Goal: Task Accomplishment & Management: Manage account settings

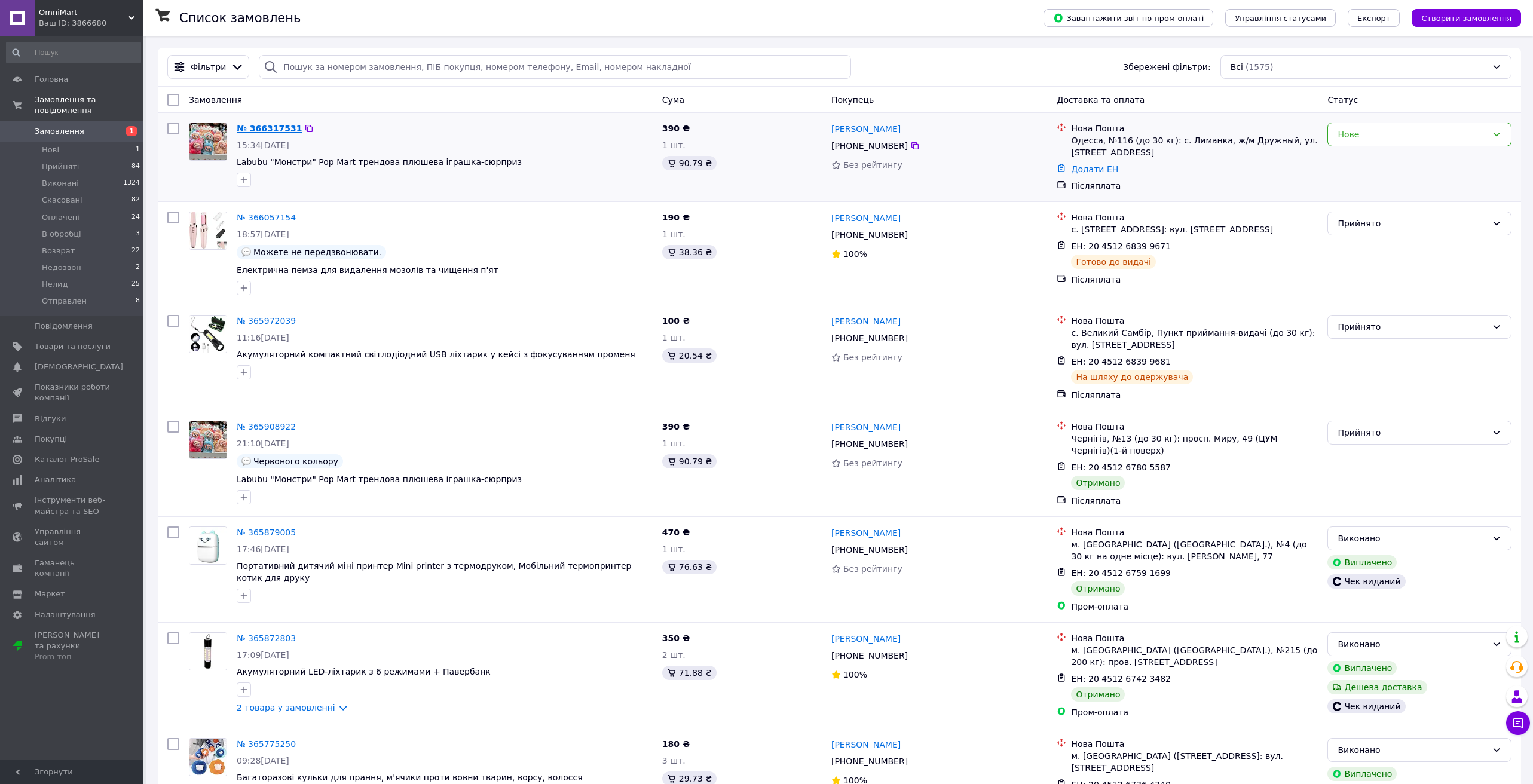
click at [263, 130] on link "№ 366317531" at bounding box center [269, 129] width 65 height 10
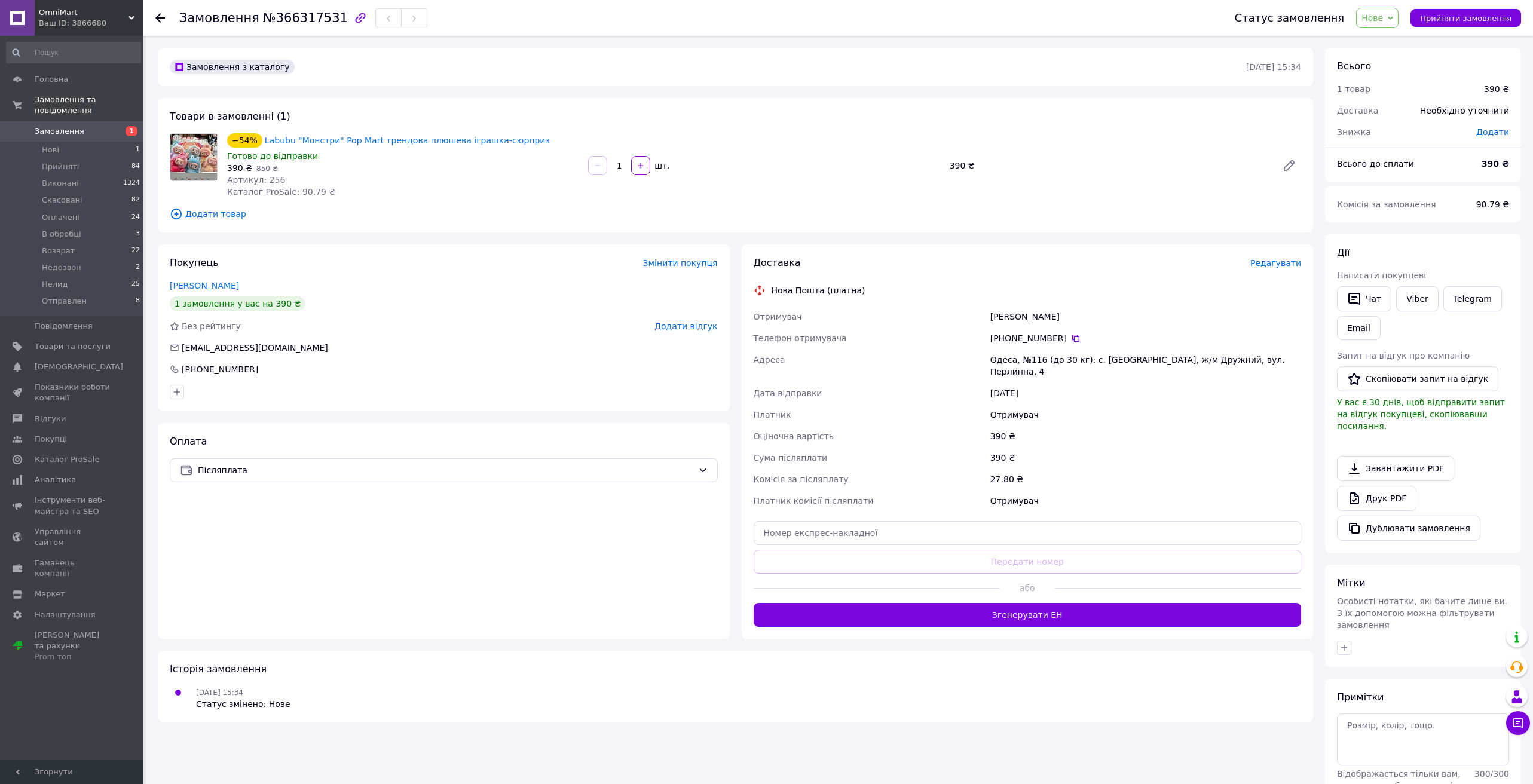
click at [1393, 20] on span "Нове" at bounding box center [1377, 18] width 42 height 20
click at [1393, 38] on li "Прийнято" at bounding box center [1384, 42] width 56 height 18
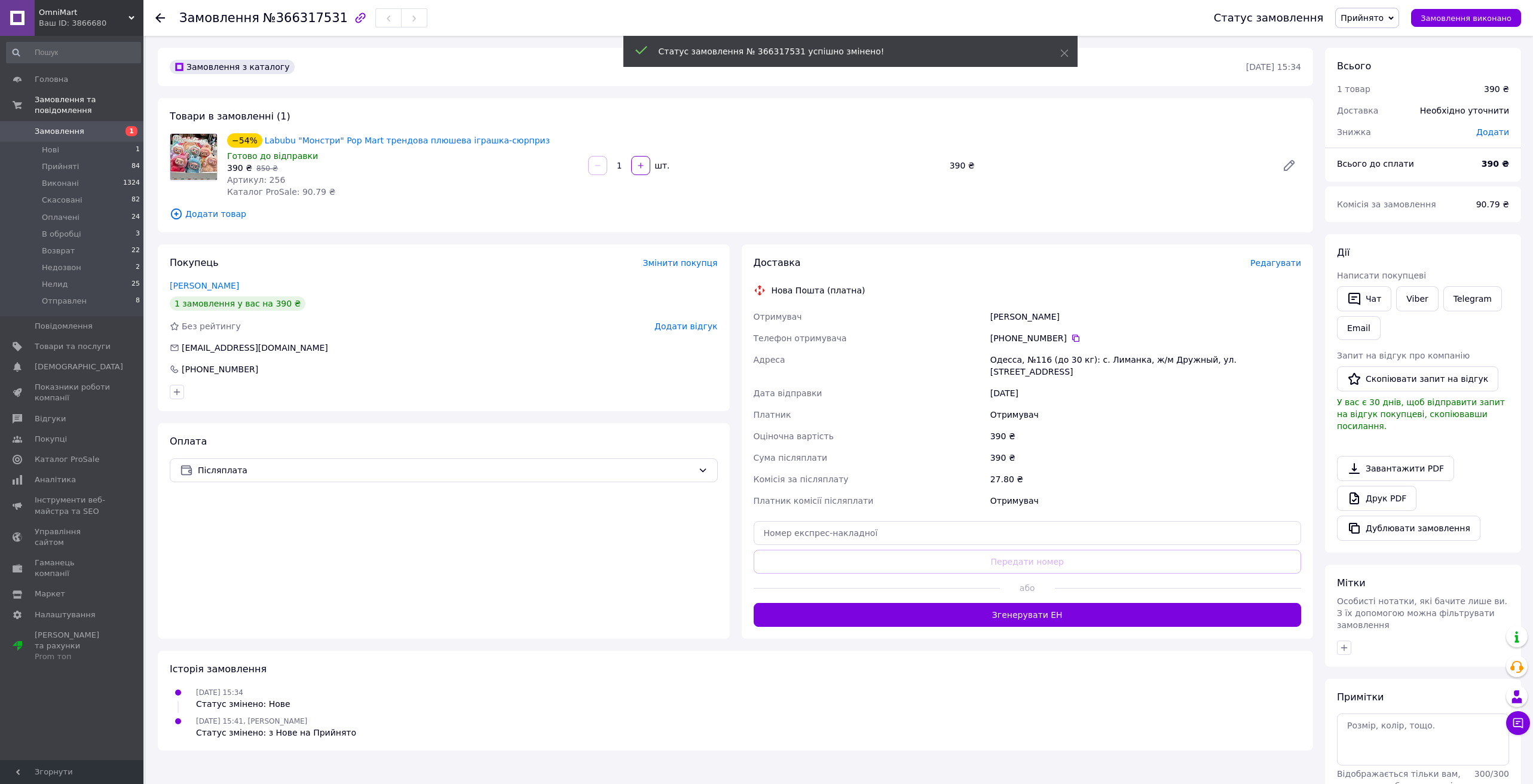
click at [1286, 263] on span "Редагувати" at bounding box center [1276, 263] width 51 height 10
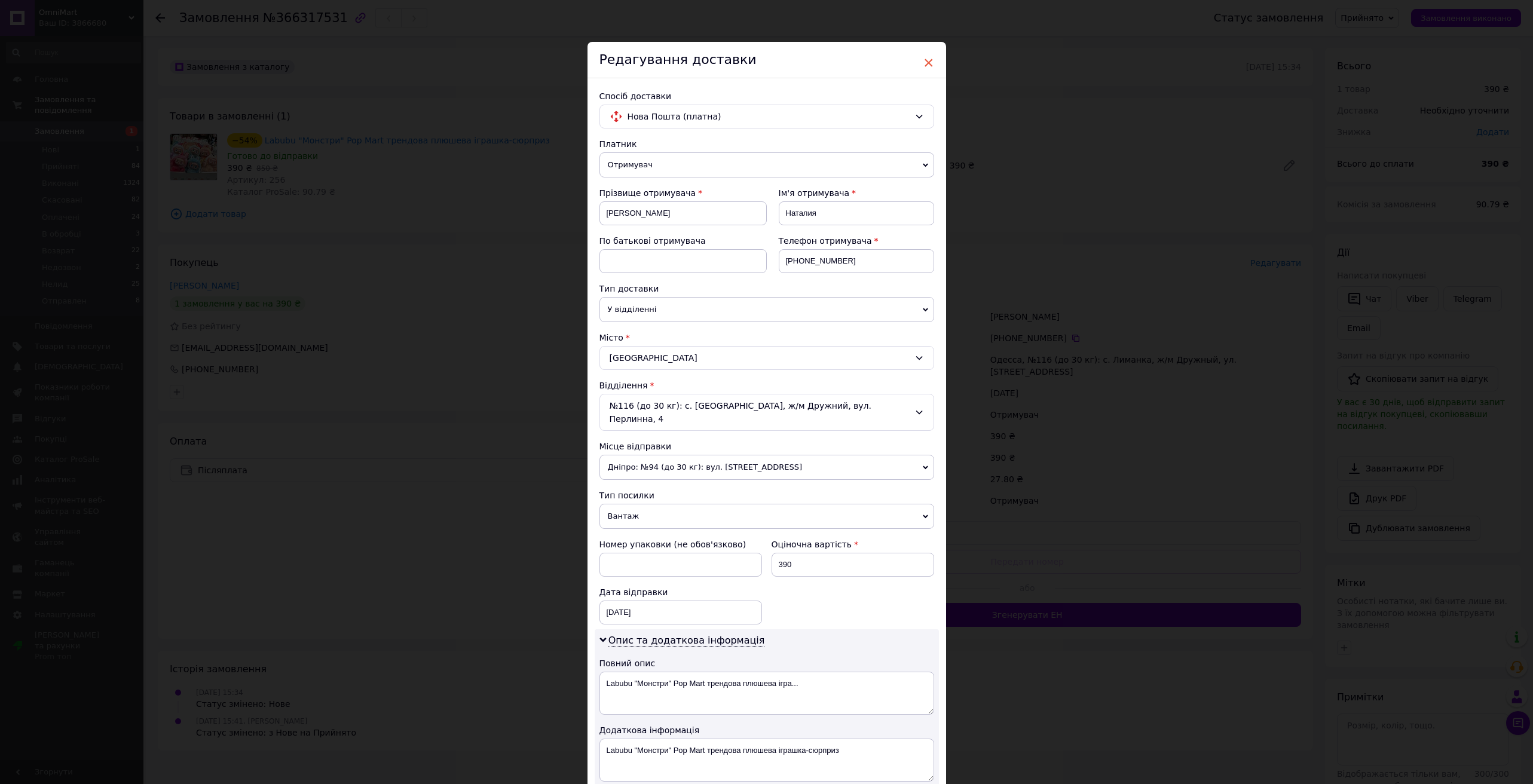
click at [927, 64] on span "×" at bounding box center [929, 62] width 11 height 20
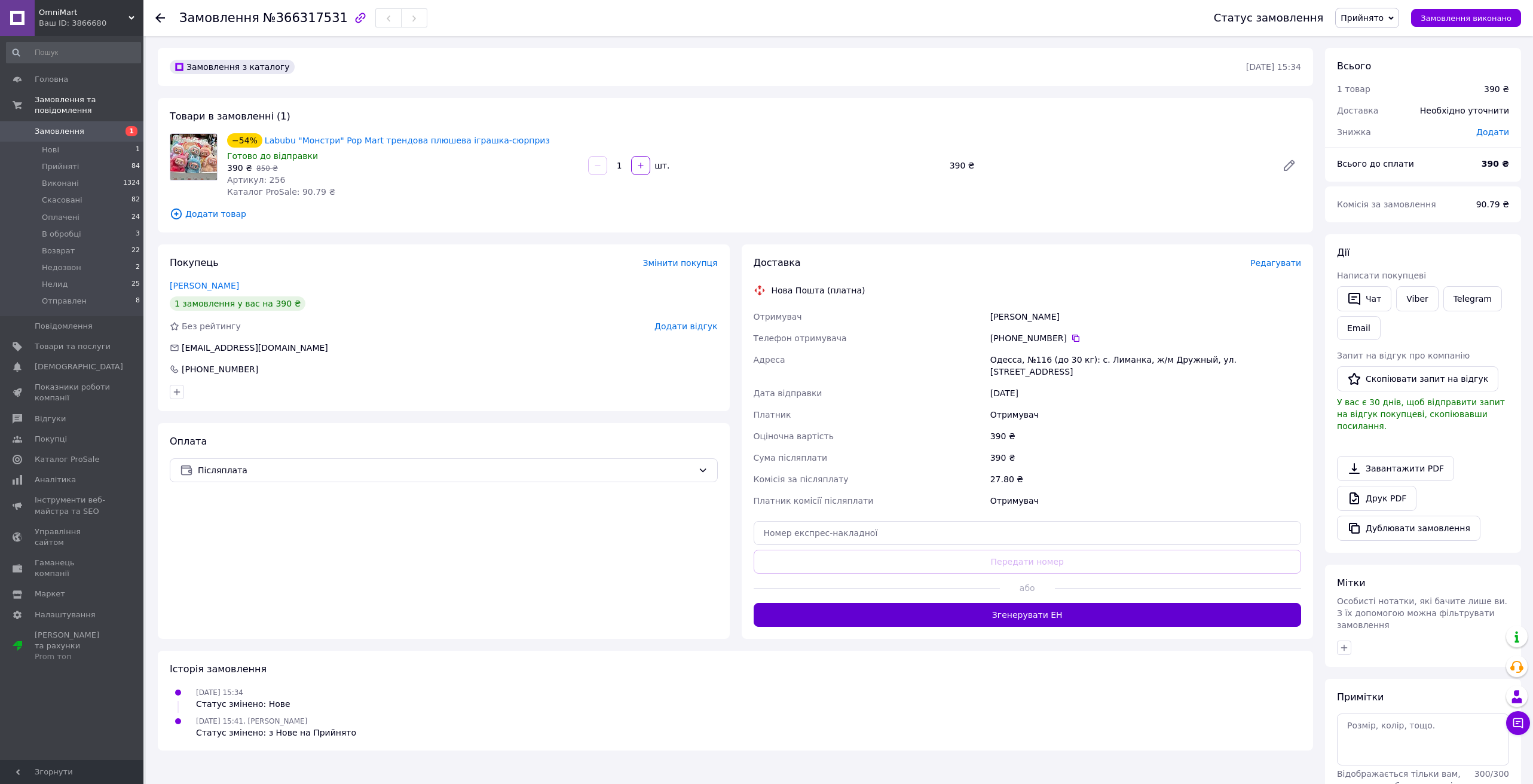
click at [951, 608] on button "Згенерувати ЕН" at bounding box center [1028, 615] width 548 height 24
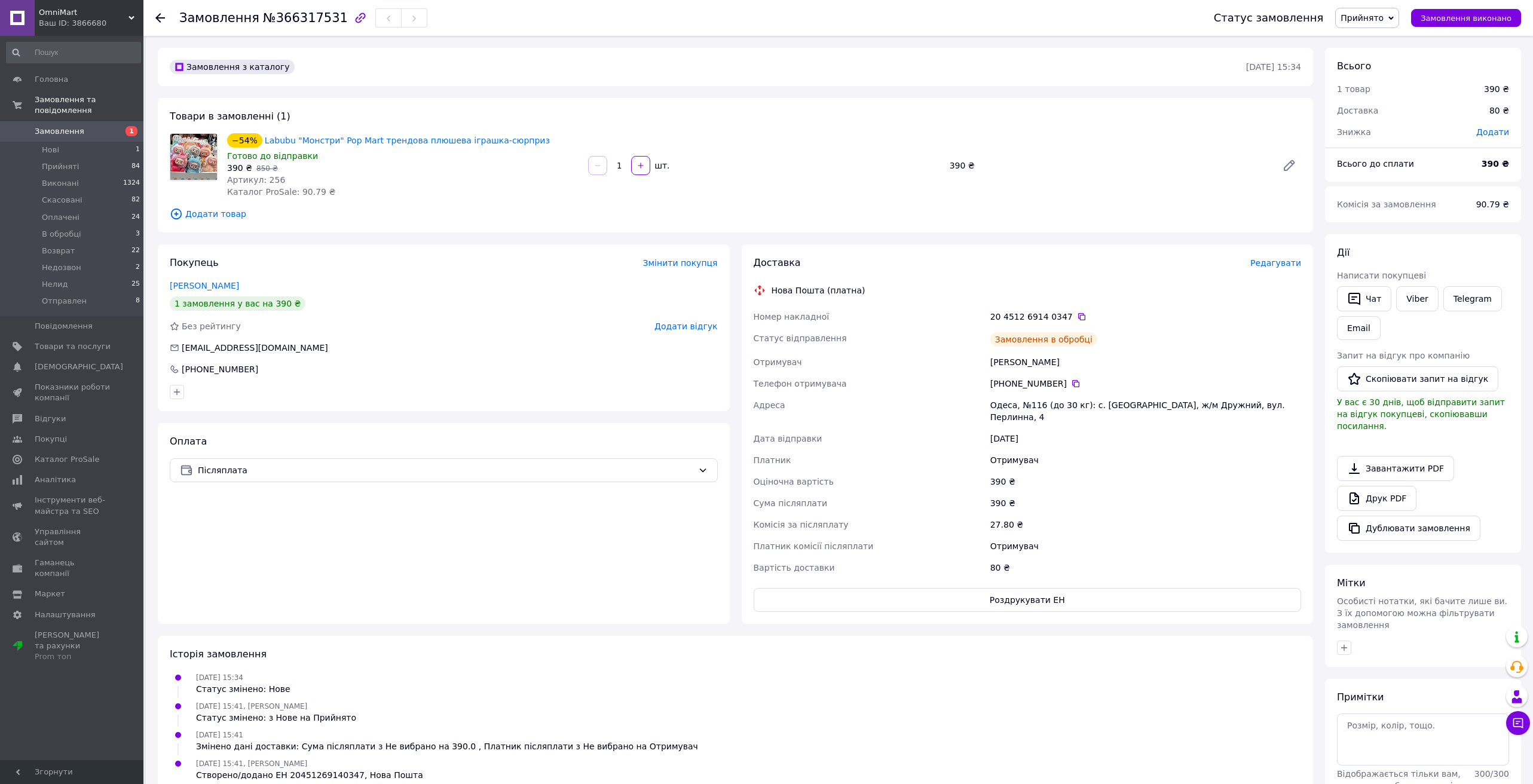
click at [161, 18] on use at bounding box center [160, 18] width 10 height 10
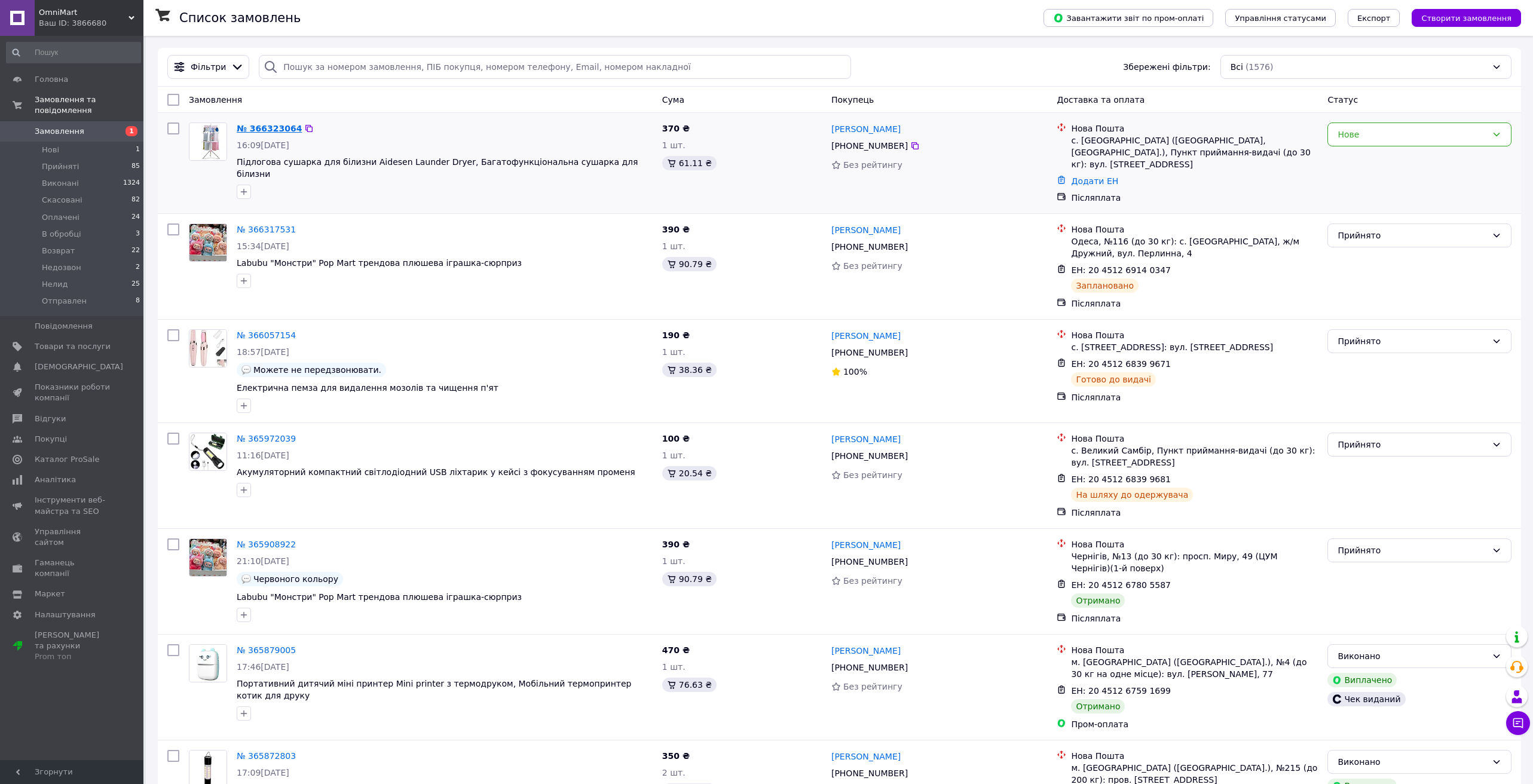
click at [264, 129] on link "№ 366323064" at bounding box center [269, 129] width 65 height 10
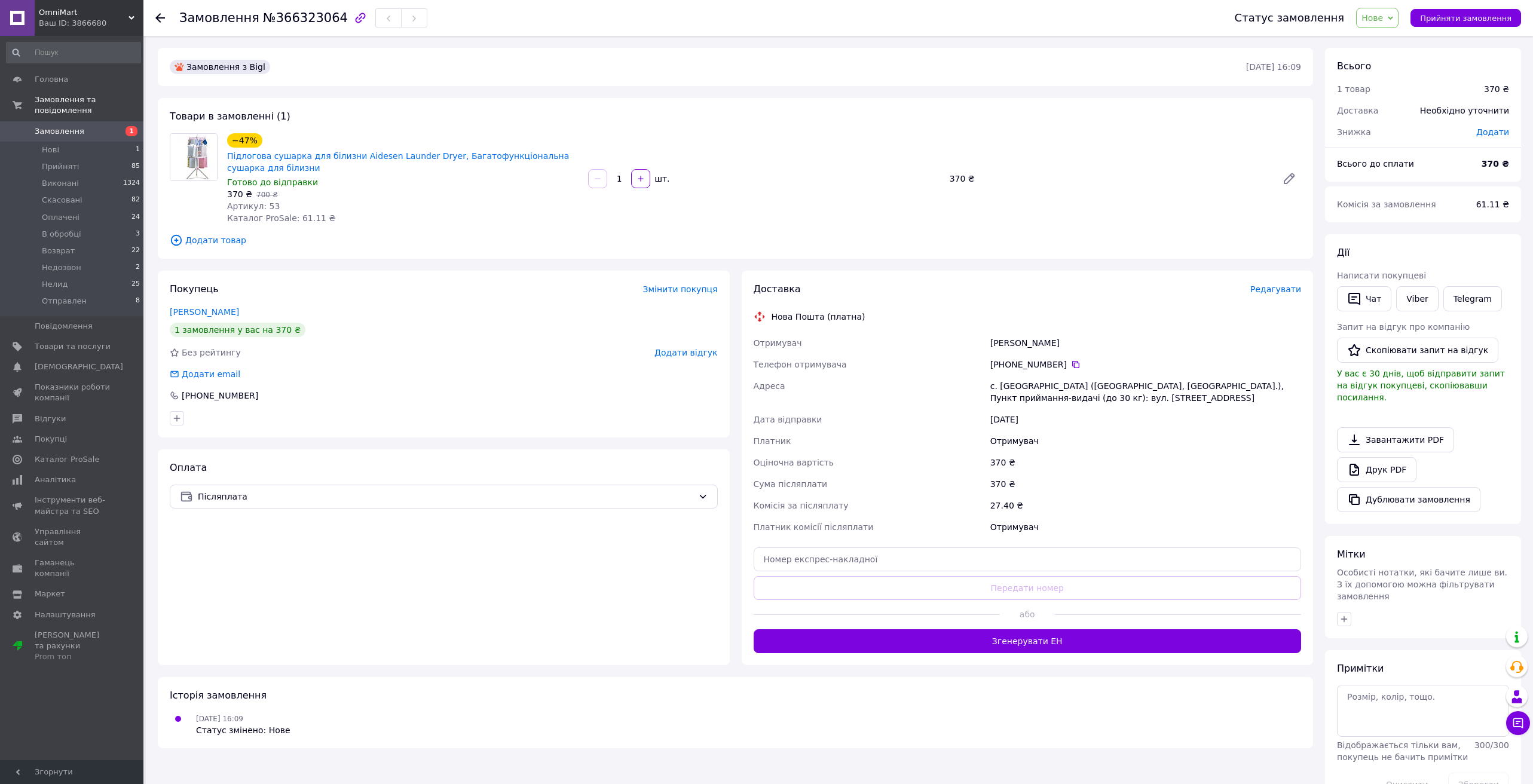
click at [1380, 18] on span "Нове" at bounding box center [1372, 18] width 21 height 10
click at [1380, 41] on li "Прийнято" at bounding box center [1384, 42] width 56 height 18
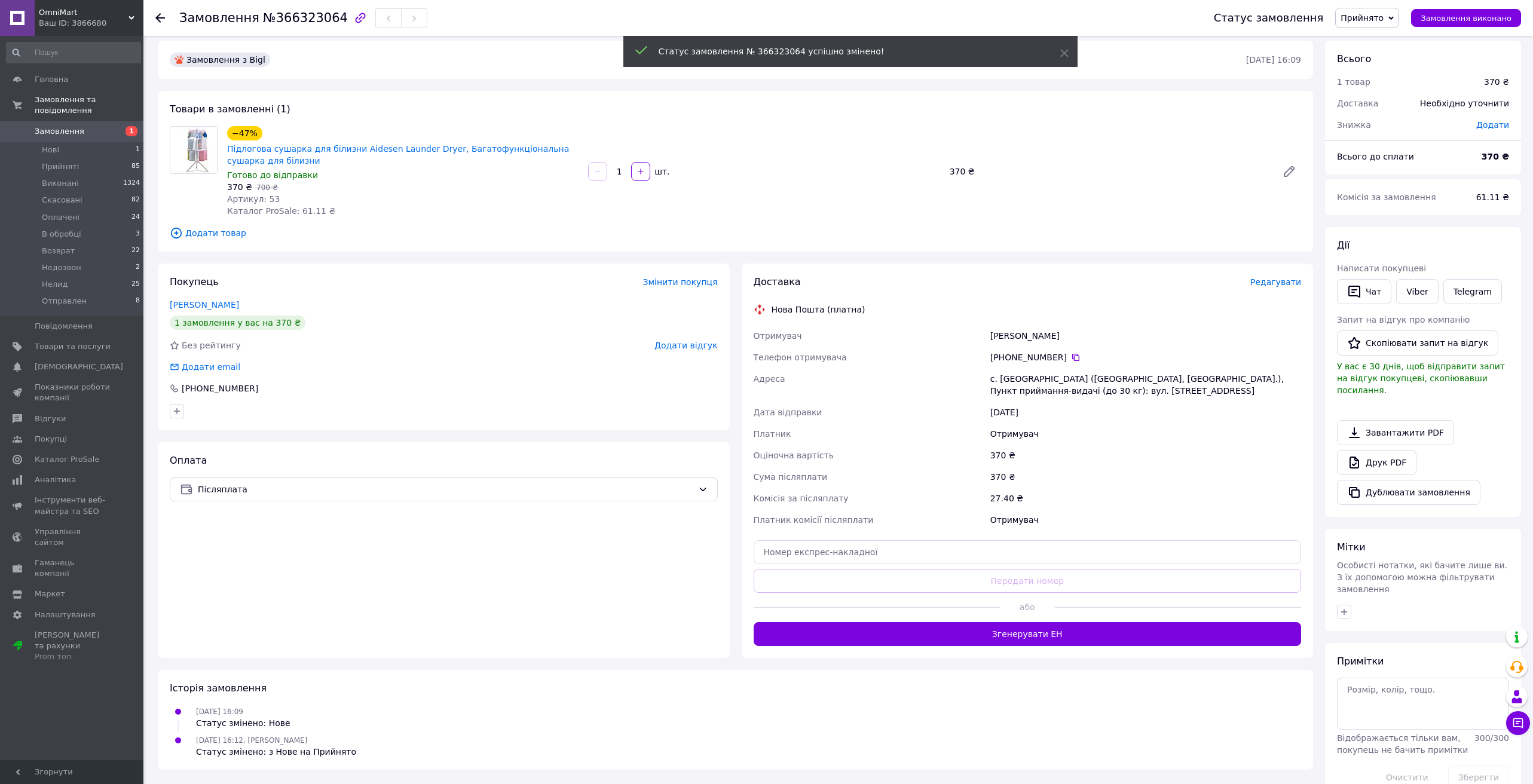
scroll to position [8, 0]
click at [1034, 635] on button "Згенерувати ЕН" at bounding box center [1028, 633] width 548 height 24
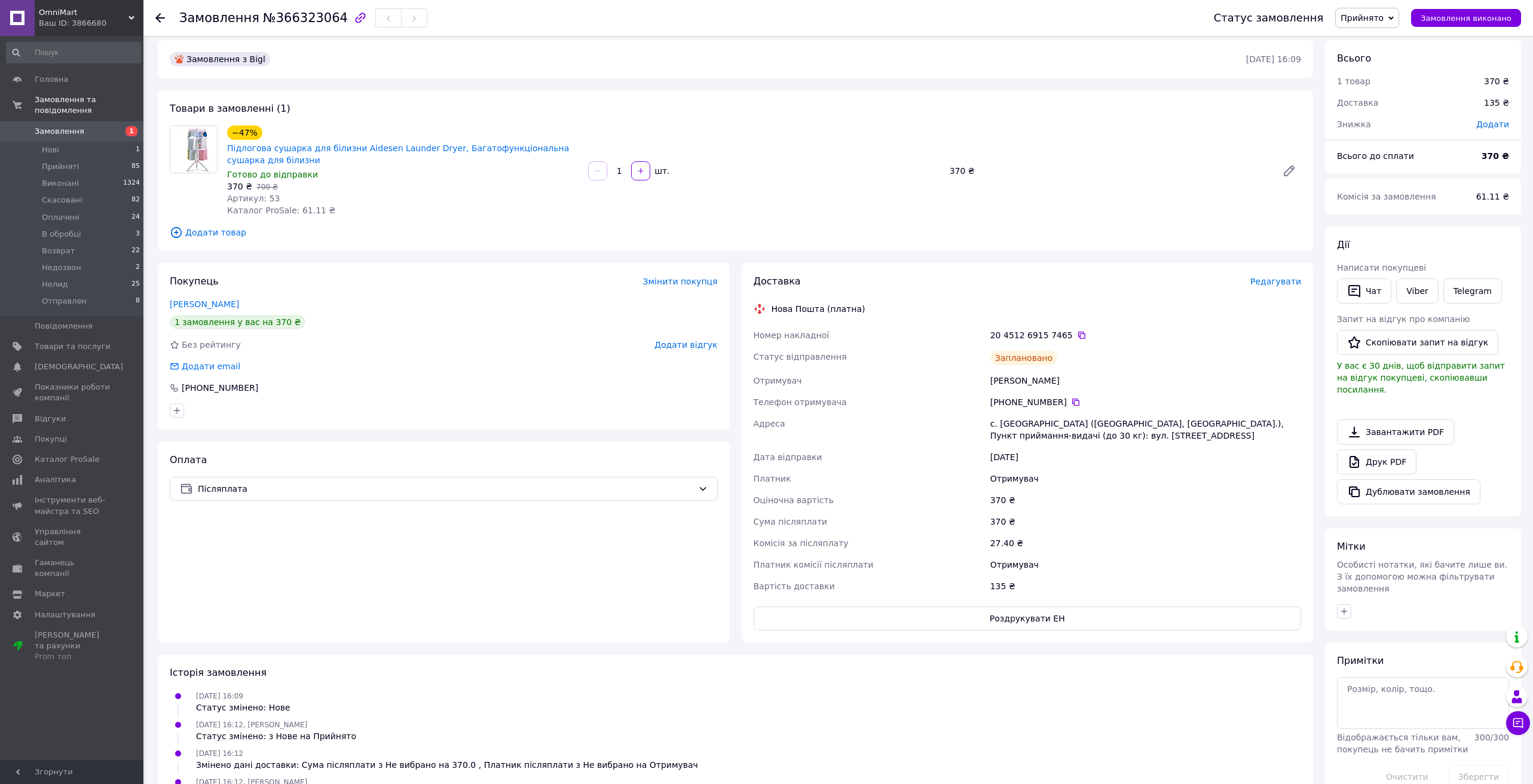
click at [161, 18] on use at bounding box center [160, 18] width 10 height 10
